Goal: Check status: Check status

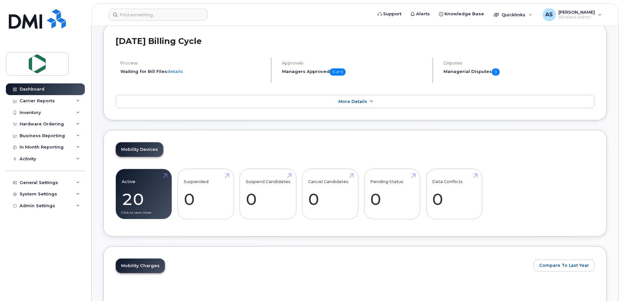
scroll to position [163, 0]
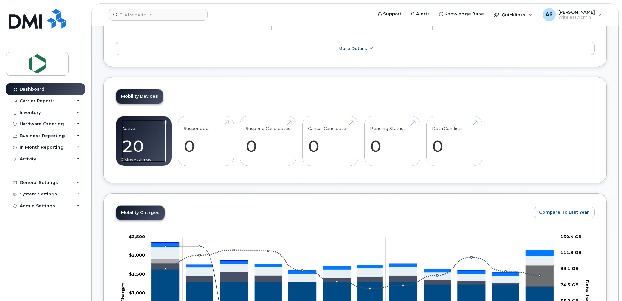
click at [145, 141] on link "Active 20 -31%" at bounding box center [144, 141] width 44 height 43
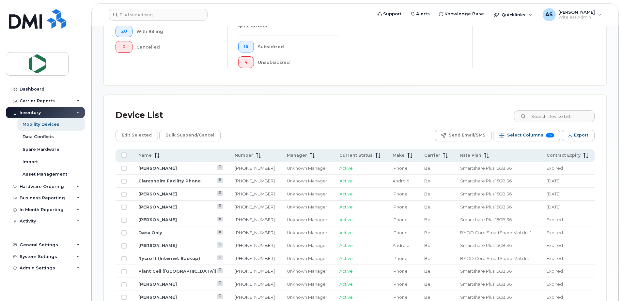
scroll to position [294, 0]
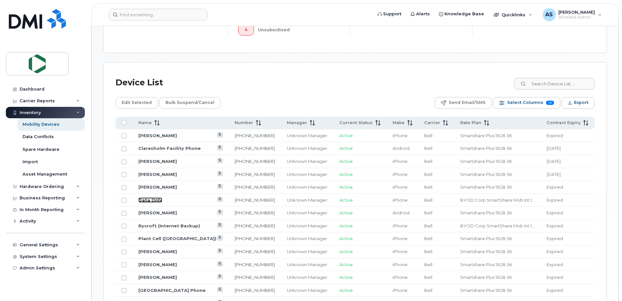
click at [153, 201] on link "Data Only" at bounding box center [150, 200] width 24 height 5
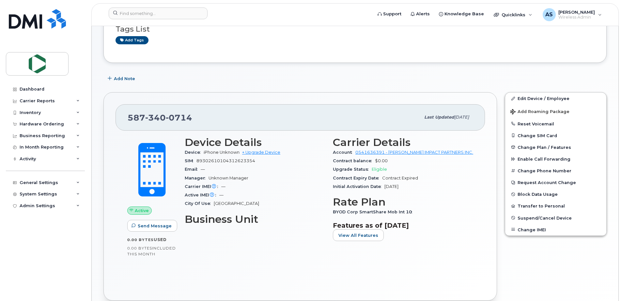
scroll to position [118, 0]
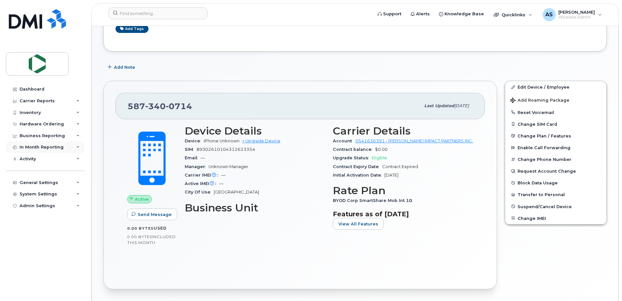
click at [48, 147] on div "In Month Reporting" at bounding box center [42, 147] width 44 height 5
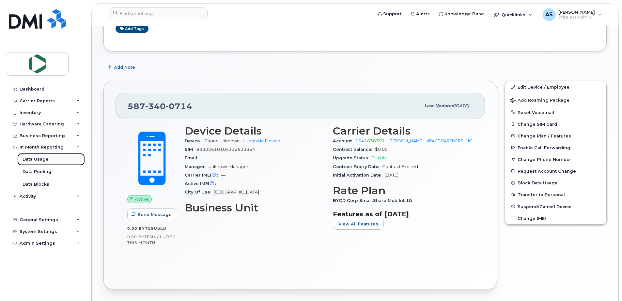
click at [42, 160] on div "Data Usage" at bounding box center [36, 160] width 26 height 6
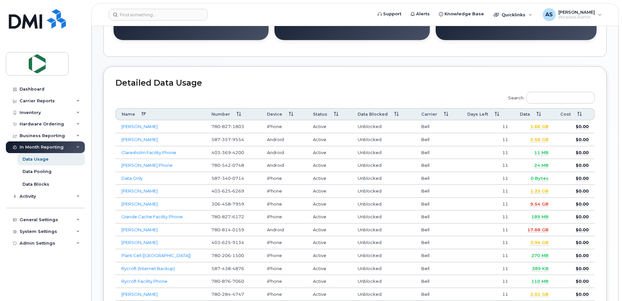
scroll to position [261, 0]
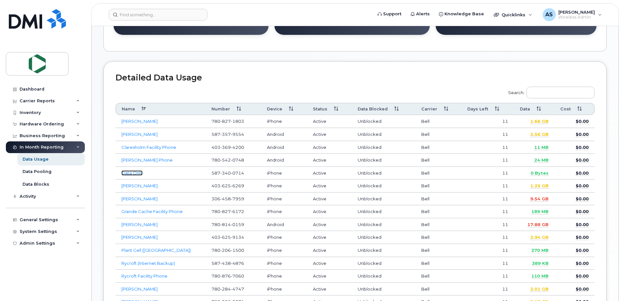
click at [130, 174] on link "Data Only" at bounding box center [131, 173] width 21 height 5
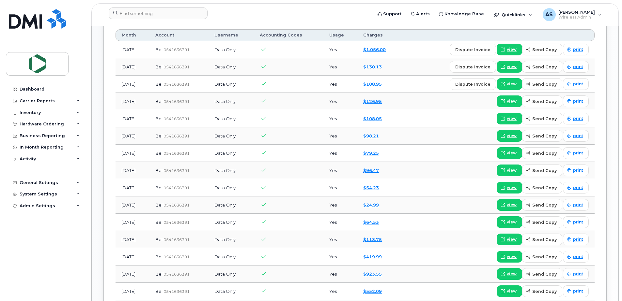
scroll to position [391, 0]
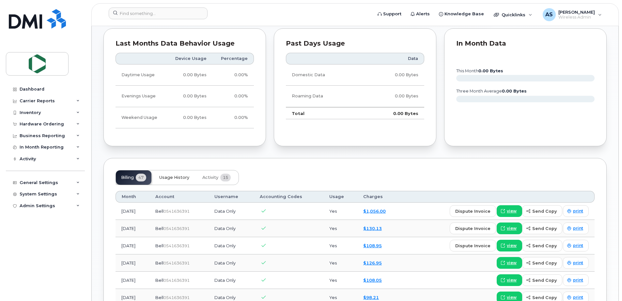
click at [176, 178] on span "Usage History" at bounding box center [174, 177] width 30 height 5
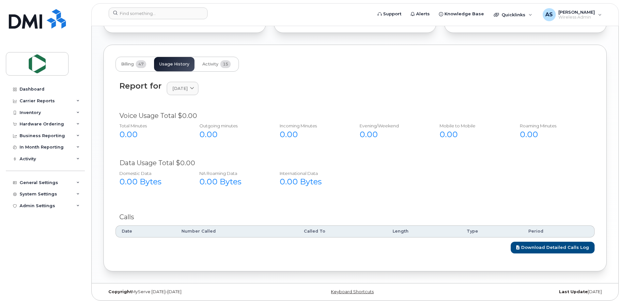
scroll to position [508, 0]
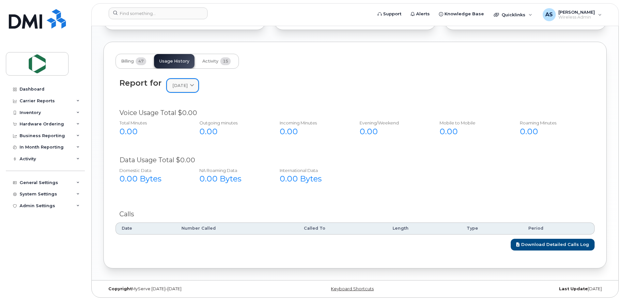
click at [188, 83] on span "July 2025" at bounding box center [179, 86] width 15 height 6
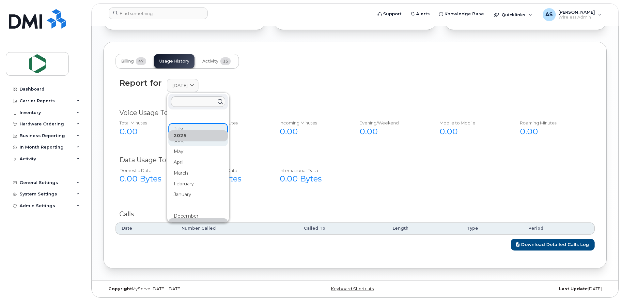
click at [185, 190] on div "June" at bounding box center [197, 195] width 59 height 11
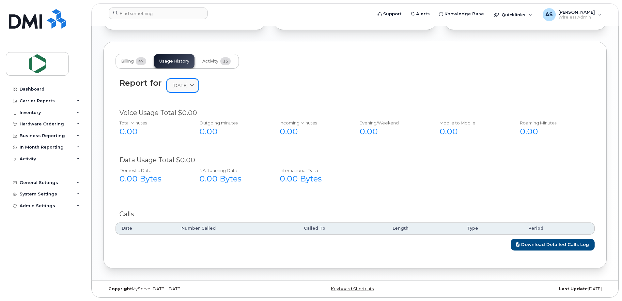
click at [177, 83] on span "June 2025" at bounding box center [179, 86] width 15 height 6
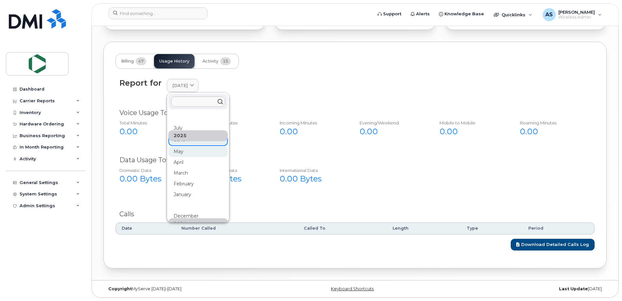
click at [181, 222] on div "May" at bounding box center [197, 227] width 59 height 11
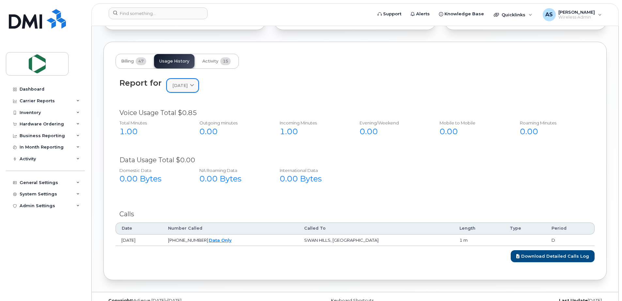
click at [183, 85] on span "May 2025" at bounding box center [179, 86] width 15 height 6
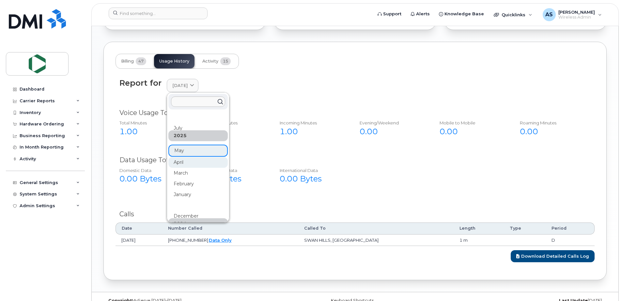
click at [179, 254] on div "April" at bounding box center [197, 259] width 59 height 11
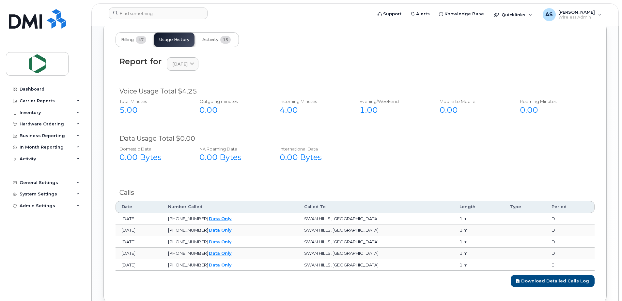
scroll to position [540, 0]
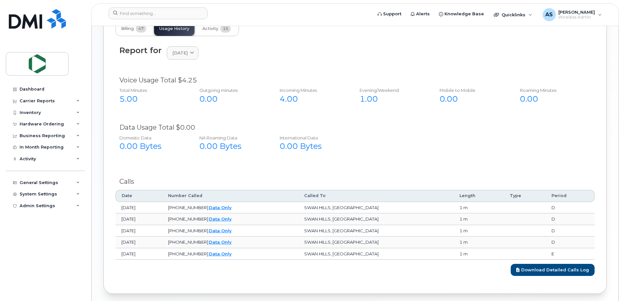
click at [188, 61] on div "Report for April 2025 2025 July June May April March February January 2024 Dece…" at bounding box center [354, 57] width 479 height 30
click at [189, 59] on link "April 2025" at bounding box center [183, 52] width 32 height 13
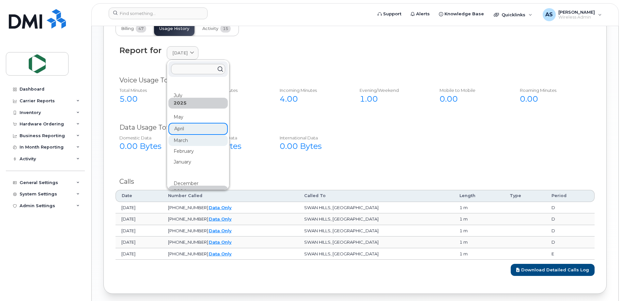
click at [186, 254] on div "March" at bounding box center [197, 259] width 59 height 11
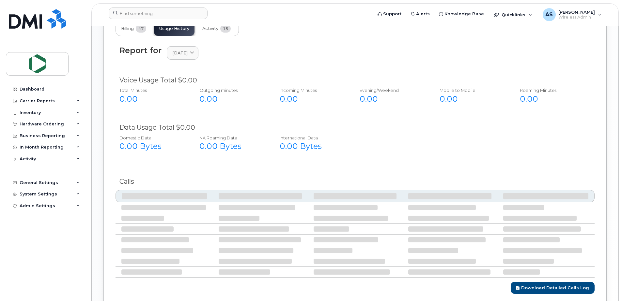
scroll to position [508, 0]
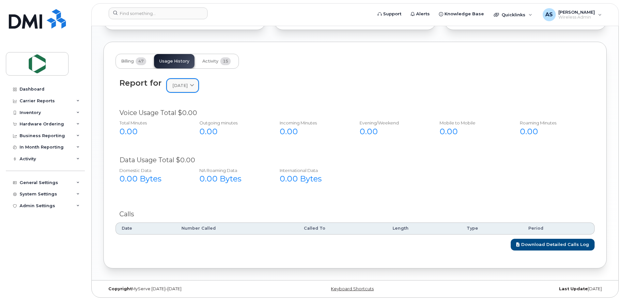
click at [191, 82] on link "March 2025" at bounding box center [183, 85] width 32 height 13
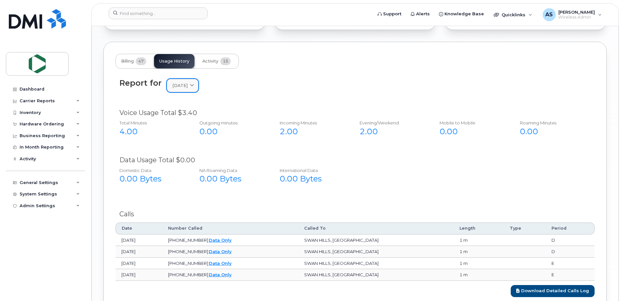
click at [188, 86] on span "February 2025" at bounding box center [179, 86] width 15 height 6
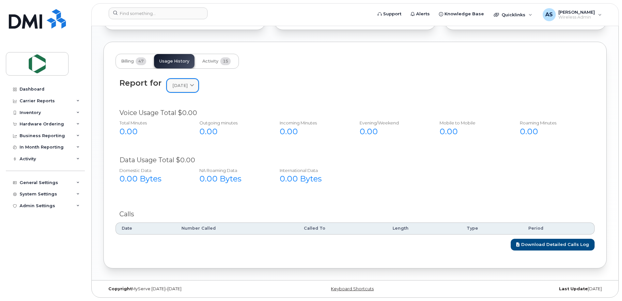
click at [188, 85] on span "January 2025" at bounding box center [179, 86] width 15 height 6
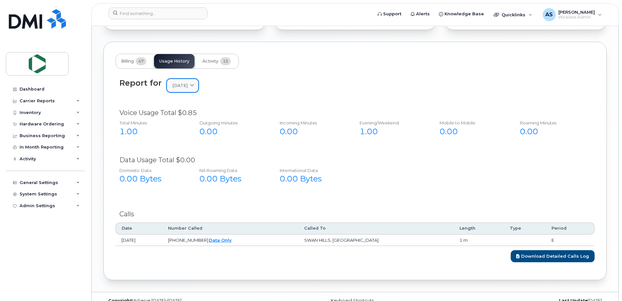
click at [188, 86] on span "December 2024" at bounding box center [179, 86] width 15 height 6
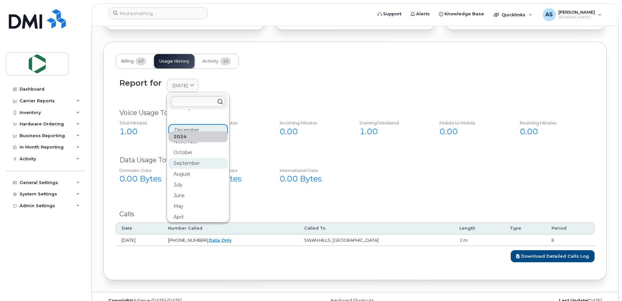
scroll to position [98, 0]
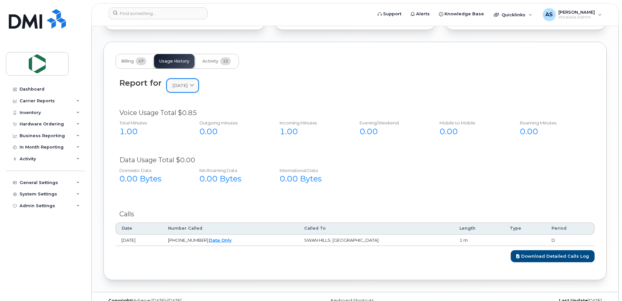
click at [188, 88] on span "November 2024" at bounding box center [179, 86] width 15 height 6
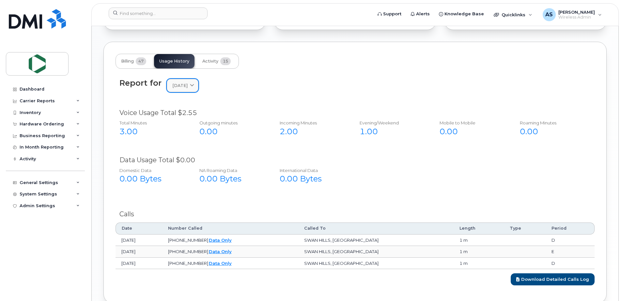
click at [188, 88] on span "October 2024" at bounding box center [179, 86] width 15 height 6
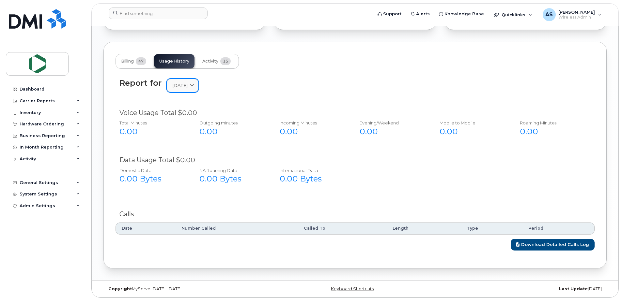
click at [188, 85] on span "September 2024" at bounding box center [179, 86] width 15 height 6
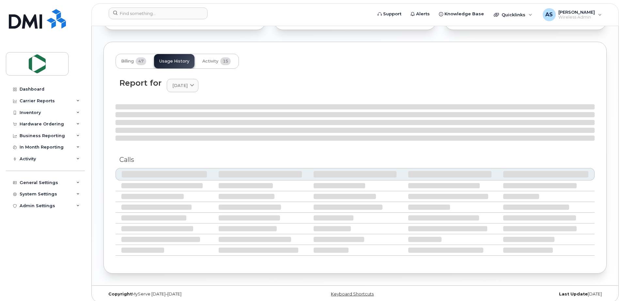
scroll to position [508, 0]
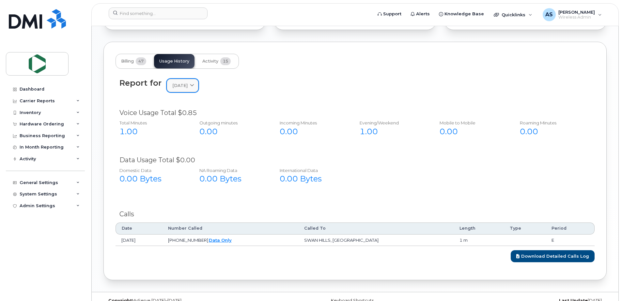
click at [188, 84] on span "August 2024" at bounding box center [179, 86] width 15 height 6
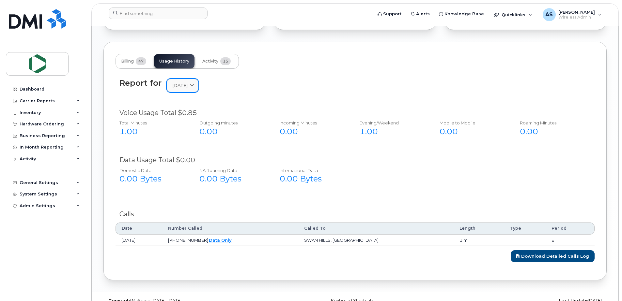
click at [188, 85] on span "July 2024" at bounding box center [179, 86] width 15 height 6
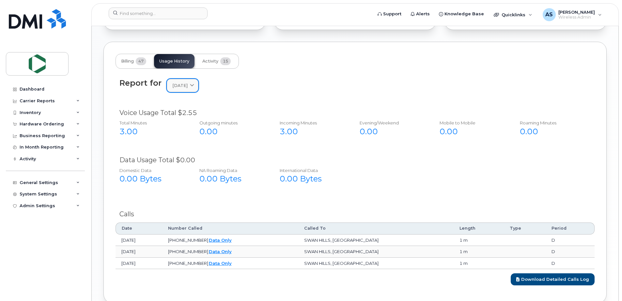
click at [187, 86] on span "June 2024" at bounding box center [179, 86] width 15 height 6
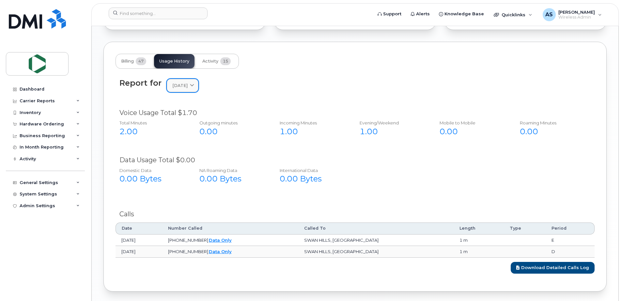
click at [188, 92] on link "May 2024" at bounding box center [183, 85] width 32 height 13
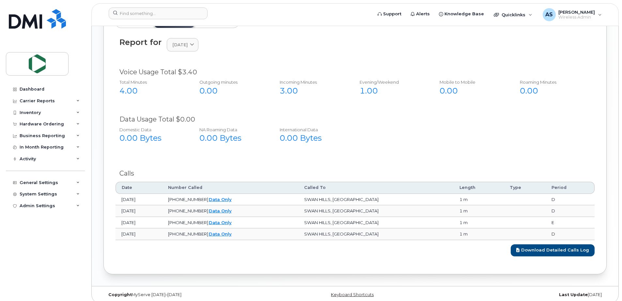
scroll to position [554, 0]
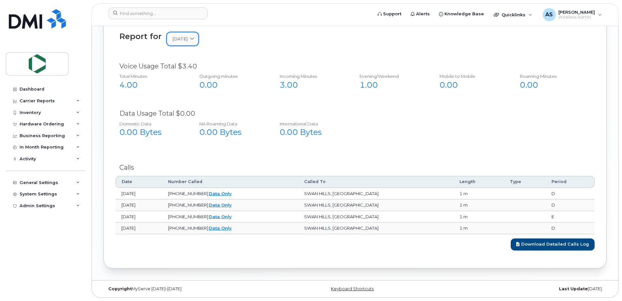
click at [188, 38] on span "April 2024" at bounding box center [179, 39] width 15 height 6
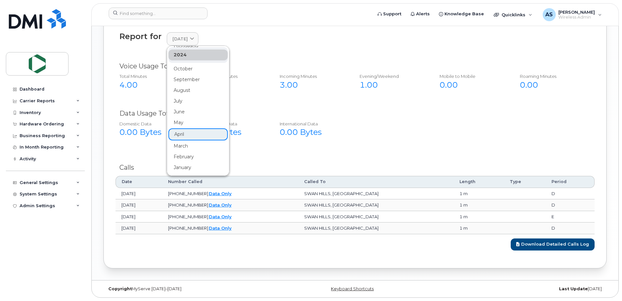
scroll to position [130, 0]
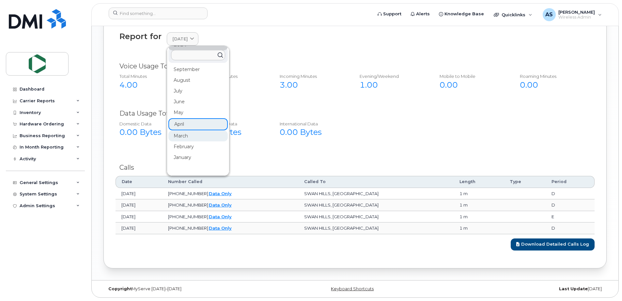
click at [185, 136] on div "March" at bounding box center [197, 136] width 59 height 11
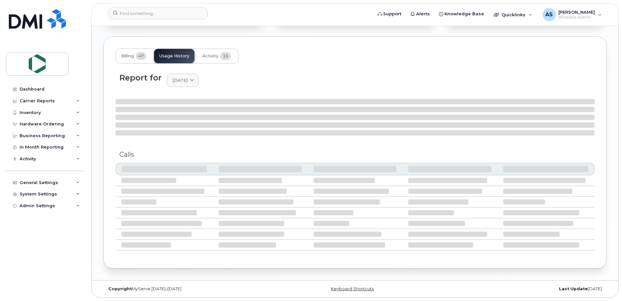
scroll to position [520, 0]
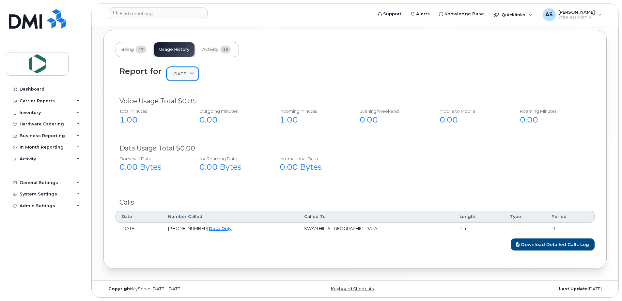
click at [188, 73] on span "March 2024" at bounding box center [179, 74] width 15 height 6
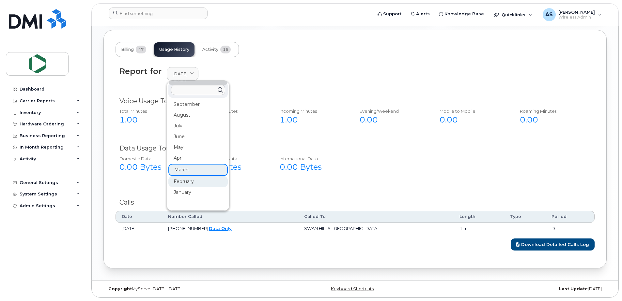
click at [186, 183] on div "February" at bounding box center [197, 181] width 59 height 11
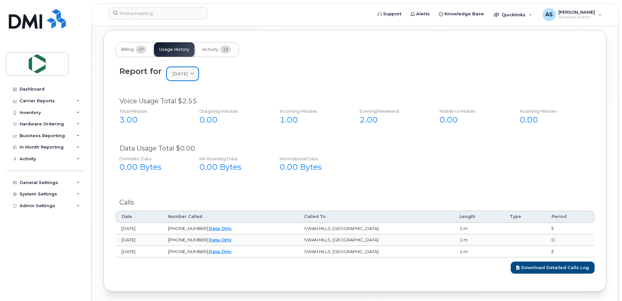
click at [188, 72] on span "February 2024" at bounding box center [179, 74] width 15 height 6
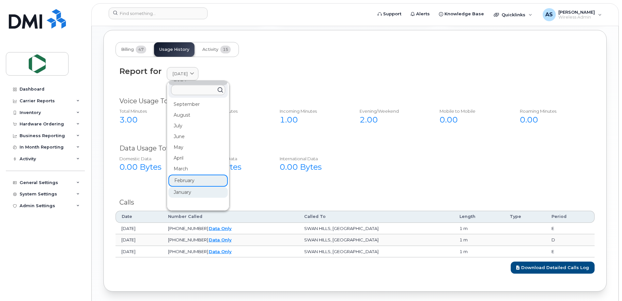
click at [184, 193] on div "January" at bounding box center [197, 192] width 59 height 11
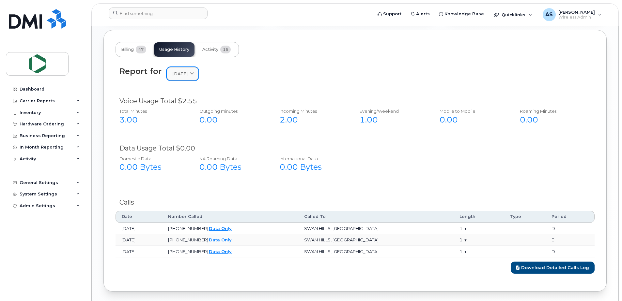
click at [188, 76] on span "January 2024" at bounding box center [179, 74] width 15 height 6
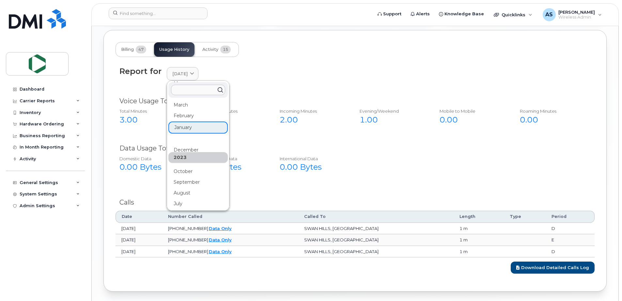
scroll to position [196, 0]
click at [183, 157] on div "2023" at bounding box center [197, 156] width 59 height 11
click at [187, 149] on div "December" at bounding box center [197, 149] width 59 height 11
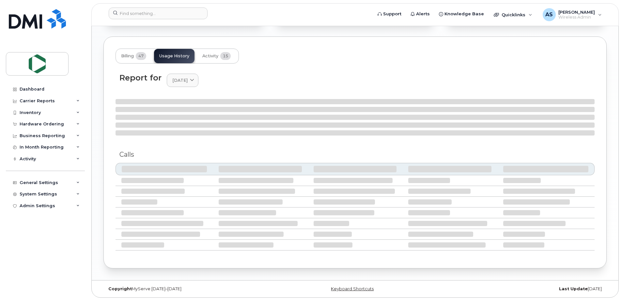
scroll to position [520, 0]
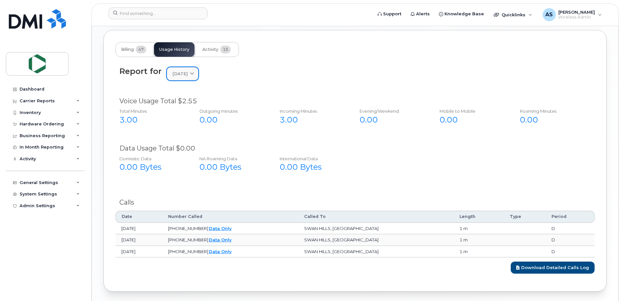
click at [186, 72] on span "December 2023" at bounding box center [179, 74] width 15 height 6
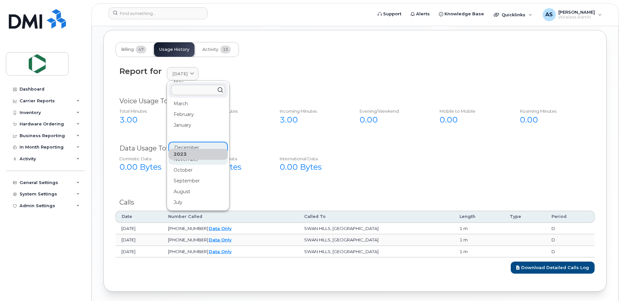
click at [187, 160] on div "November" at bounding box center [197, 159] width 59 height 11
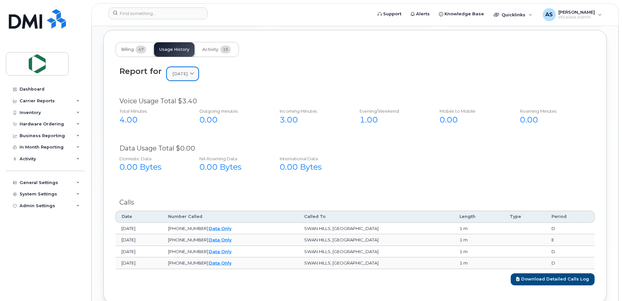
click at [192, 78] on link "November 2023" at bounding box center [183, 73] width 32 height 13
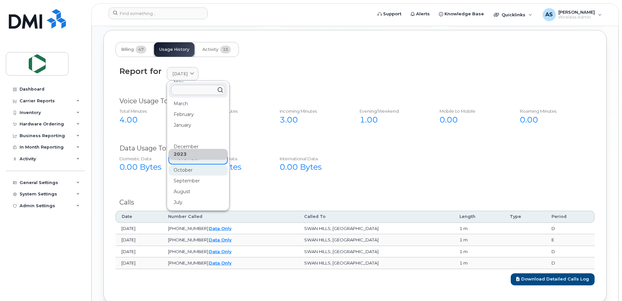
click at [183, 174] on div "October" at bounding box center [197, 170] width 59 height 11
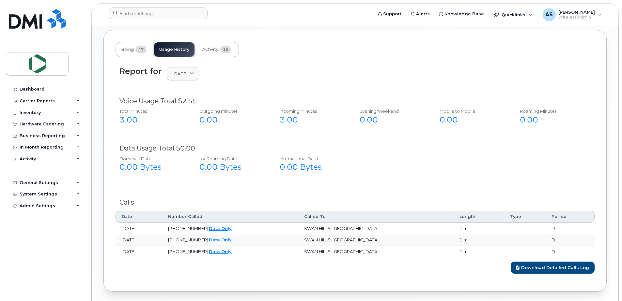
click at [191, 81] on div "Report for October 2023 2025 July June May April March February January 2024 De…" at bounding box center [354, 74] width 471 height 14
click at [188, 71] on span "October 2023" at bounding box center [179, 74] width 15 height 6
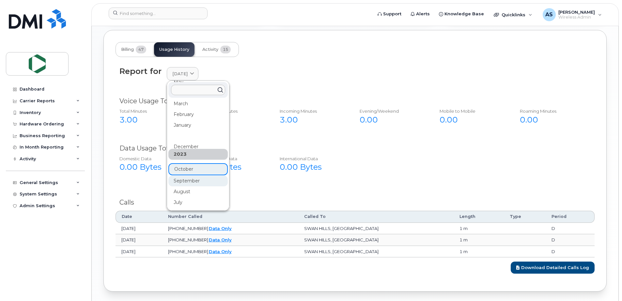
click at [189, 182] on div "September" at bounding box center [197, 181] width 59 height 11
